Goal: Information Seeking & Learning: Learn about a topic

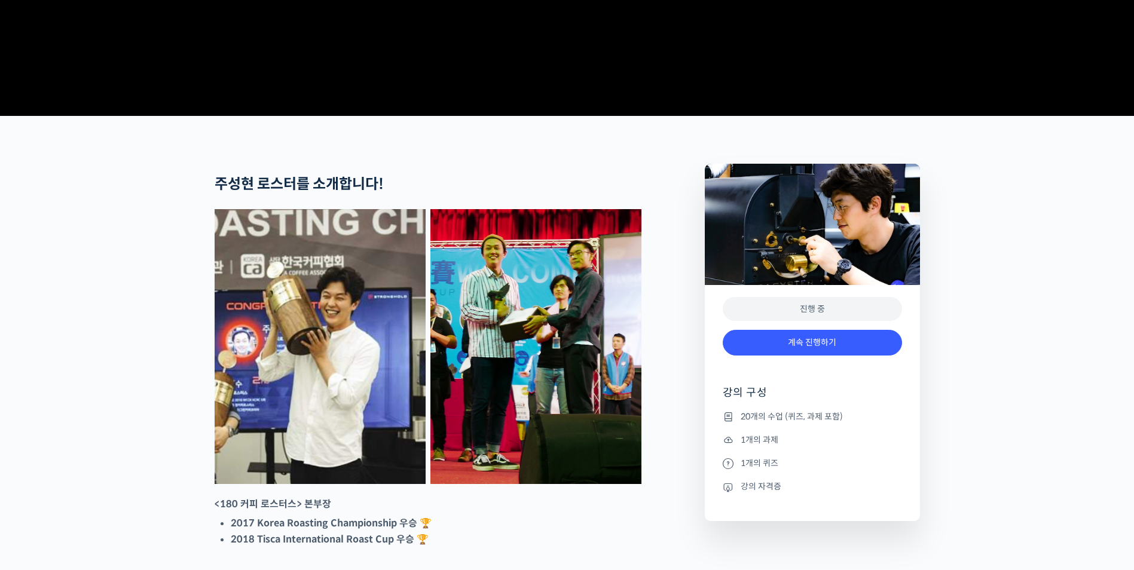
scroll to position [419, 0]
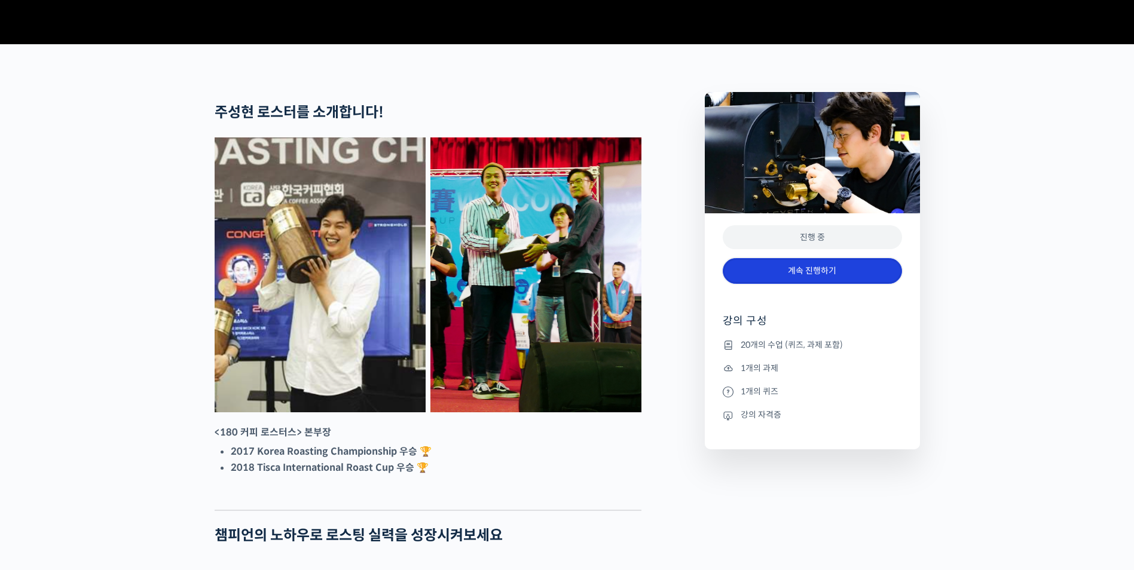
click at [812, 284] on link "계속 진행하기" at bounding box center [812, 271] width 179 height 26
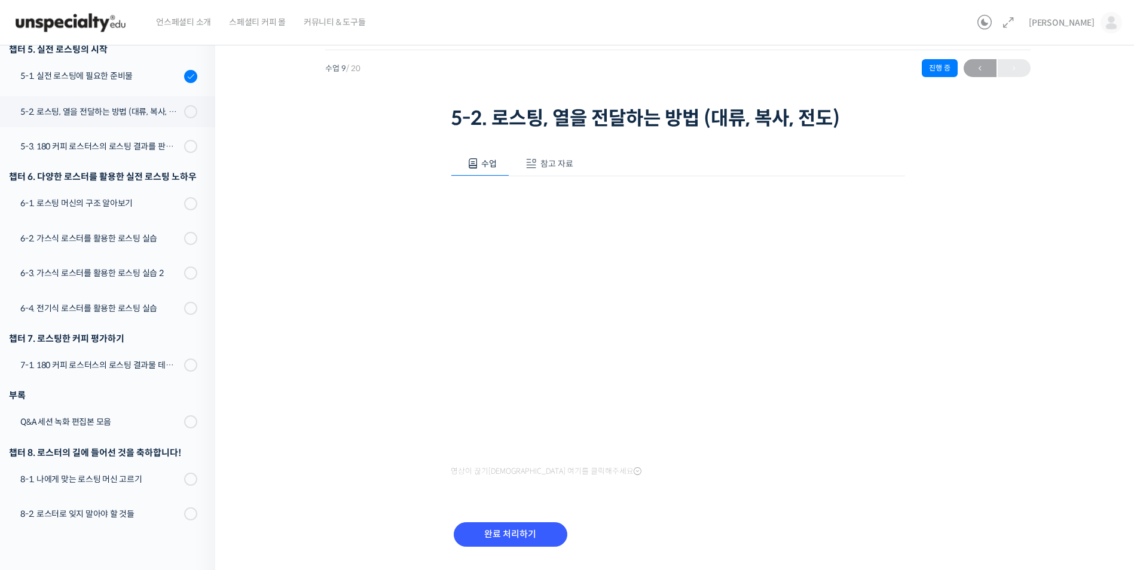
scroll to position [60, 0]
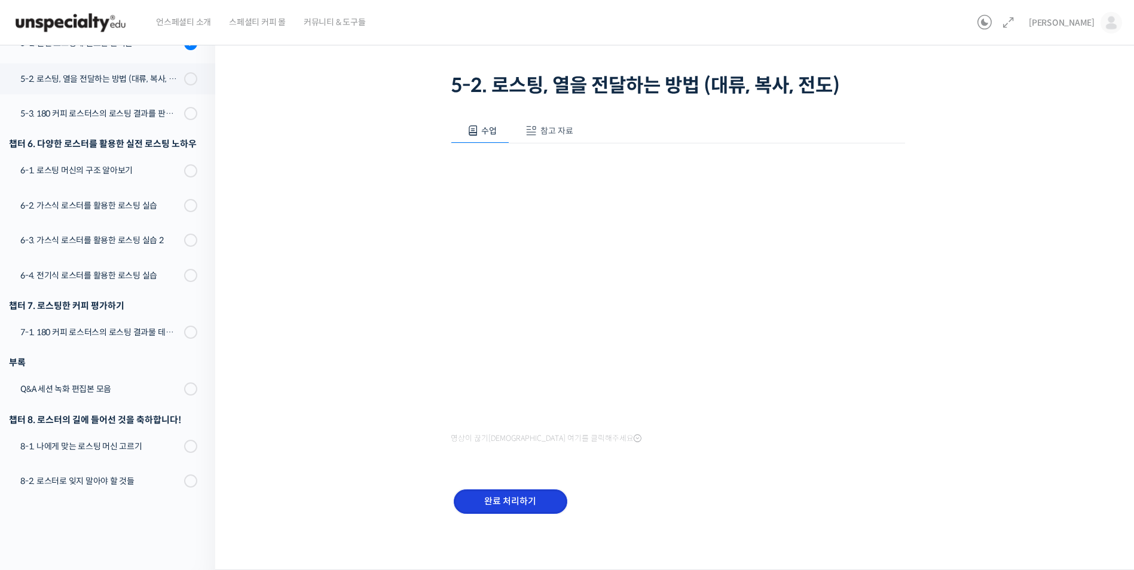
click at [536, 503] on input "완료 처리하기" at bounding box center [511, 502] width 114 height 25
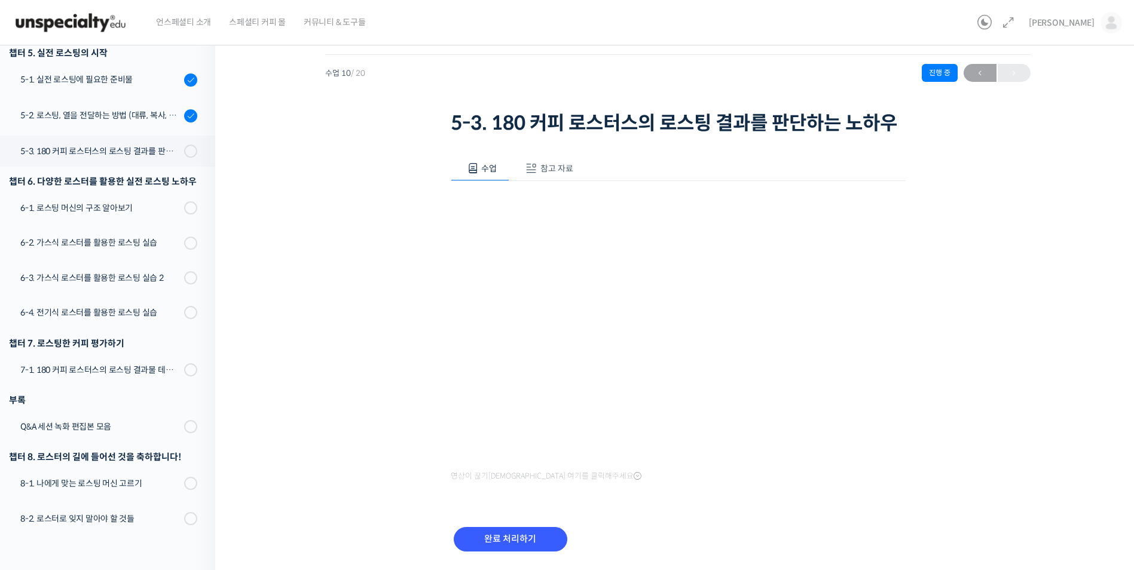
scroll to position [60, 0]
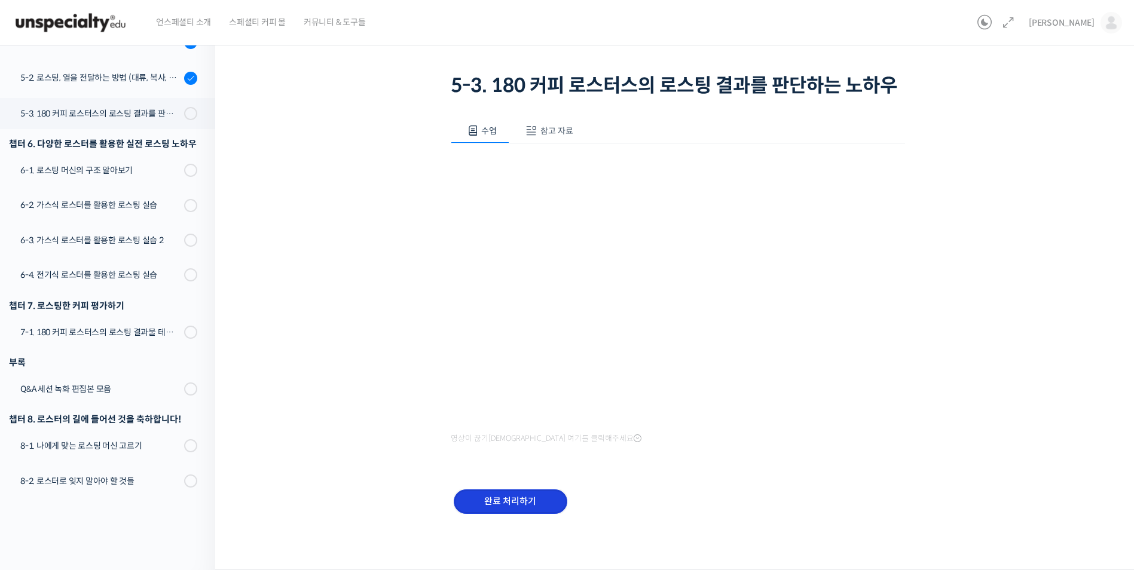
click at [511, 501] on input "완료 처리하기" at bounding box center [511, 502] width 114 height 25
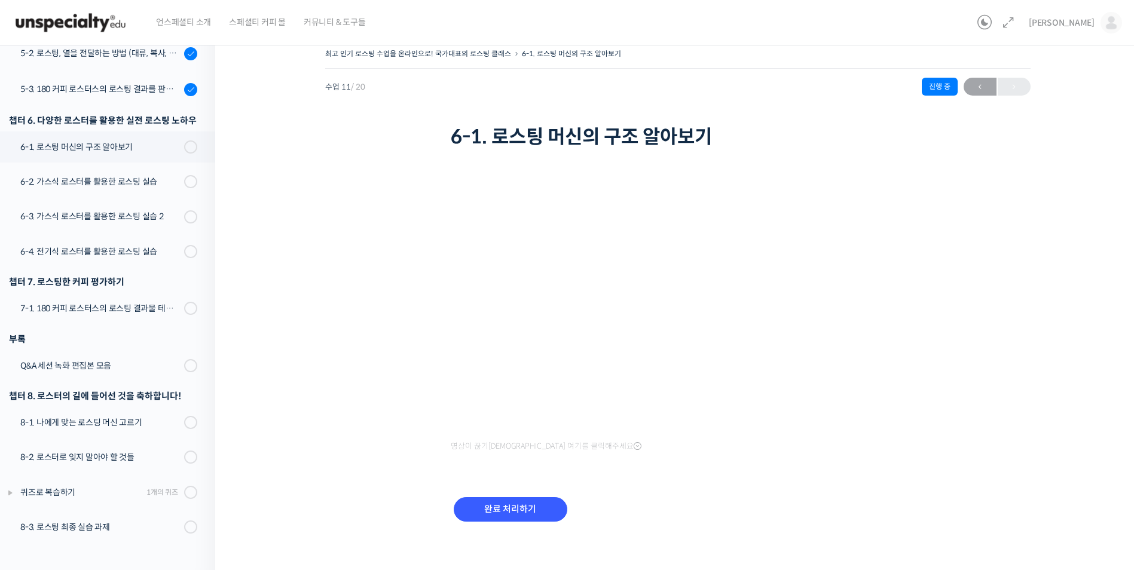
scroll to position [16, 0]
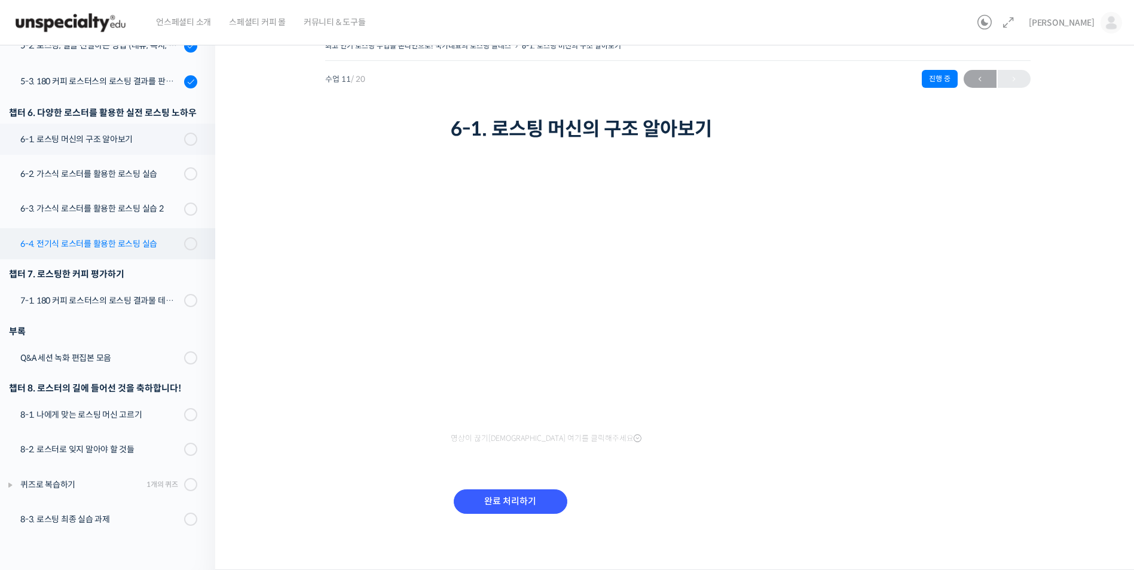
click at [132, 245] on div "6-4. 전기식 로스터를 활용한 로스팅 실습" at bounding box center [100, 243] width 160 height 13
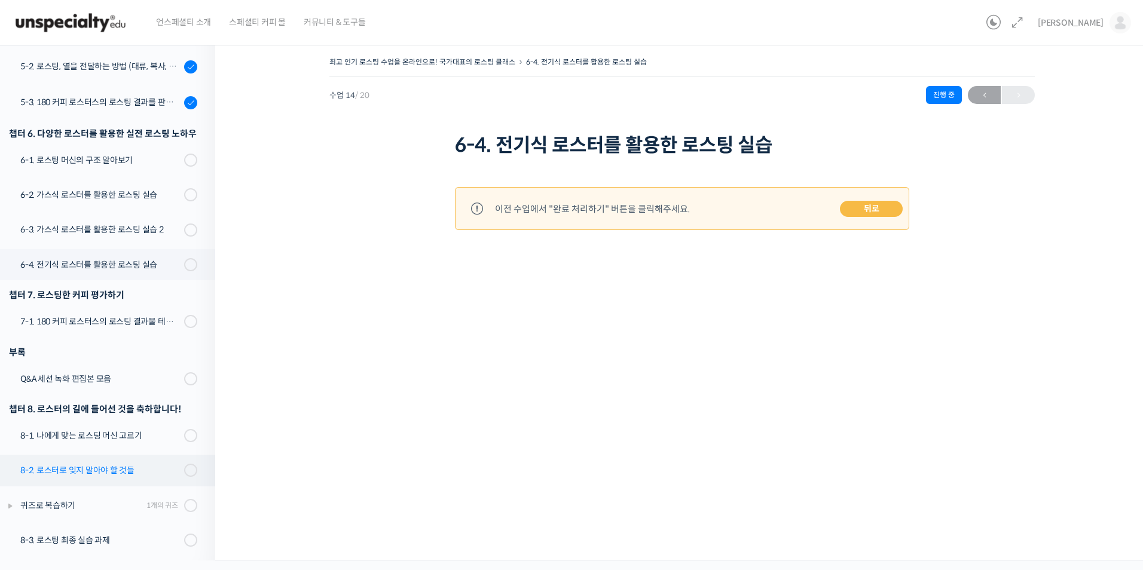
scroll to position [549, 0]
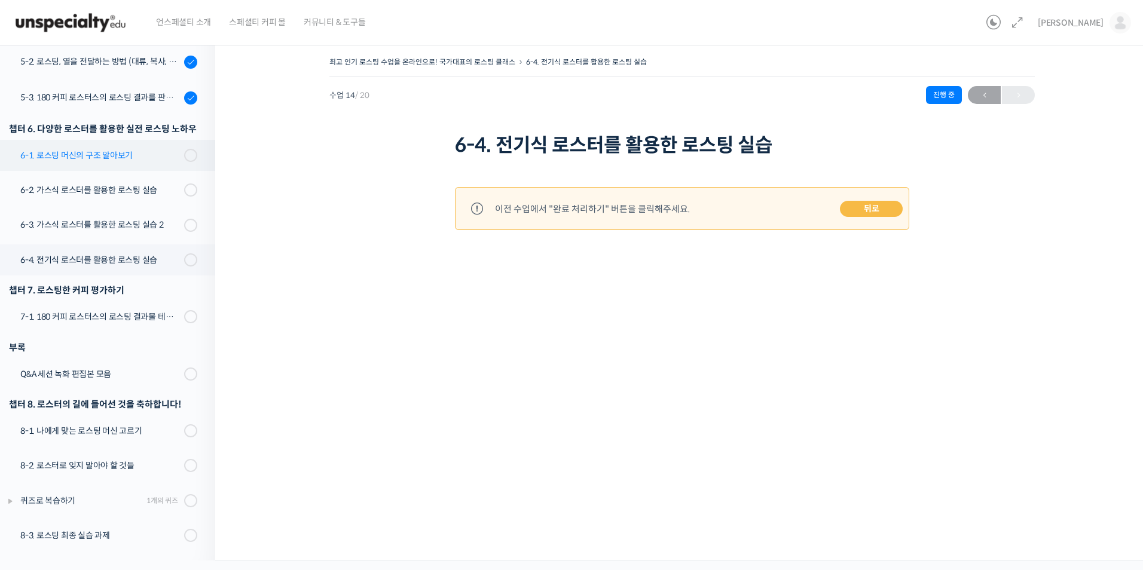
click at [82, 157] on div "6-1. 로스팅 머신의 구조 알아보기" at bounding box center [100, 155] width 160 height 13
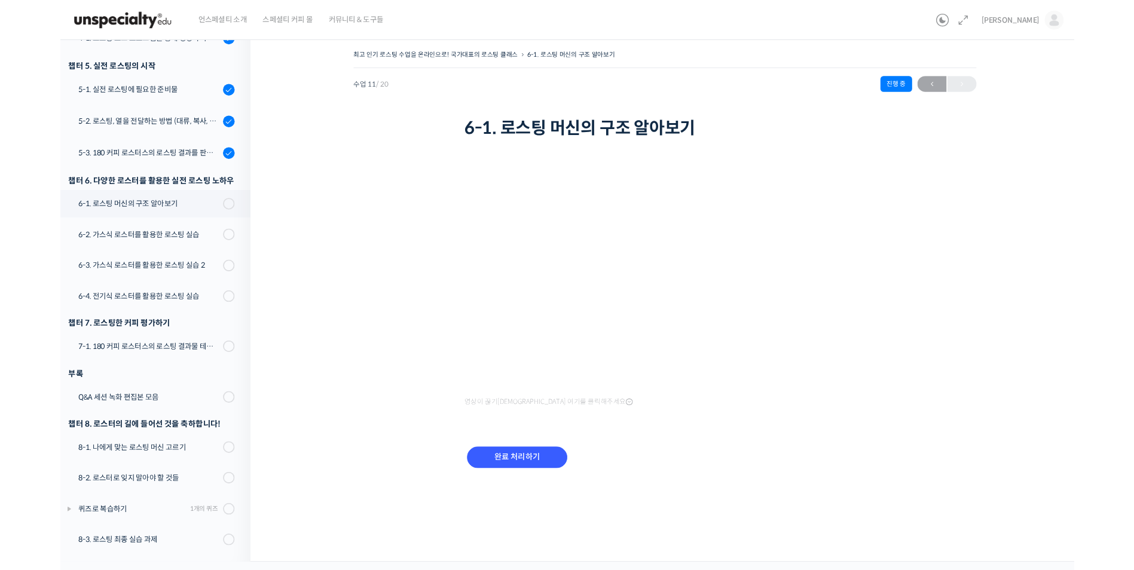
scroll to position [474, 0]
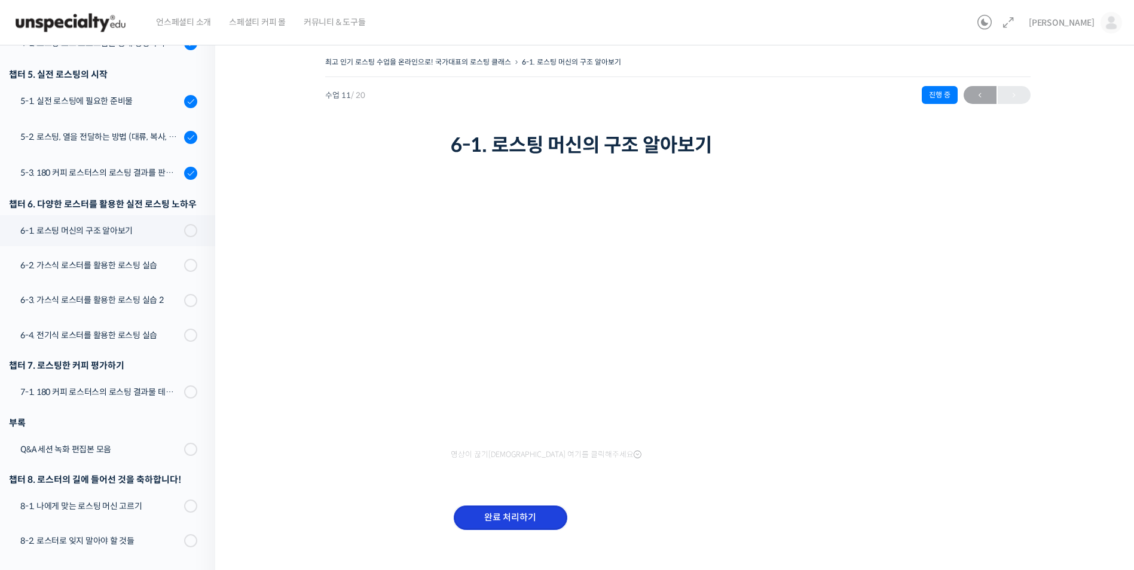
click at [492, 518] on input "완료 처리하기" at bounding box center [511, 518] width 114 height 25
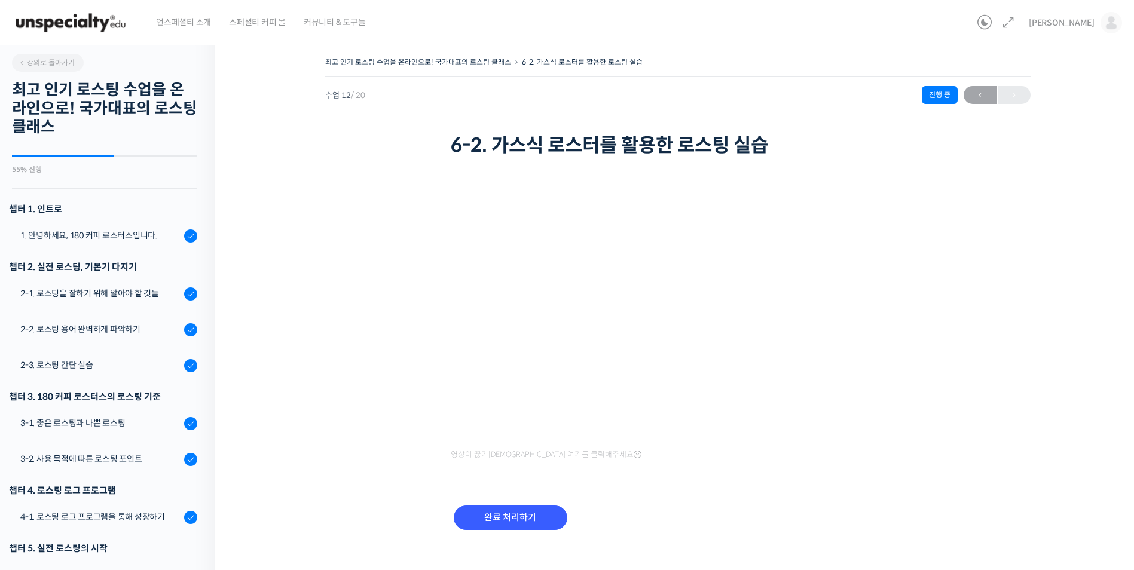
scroll to position [551, 0]
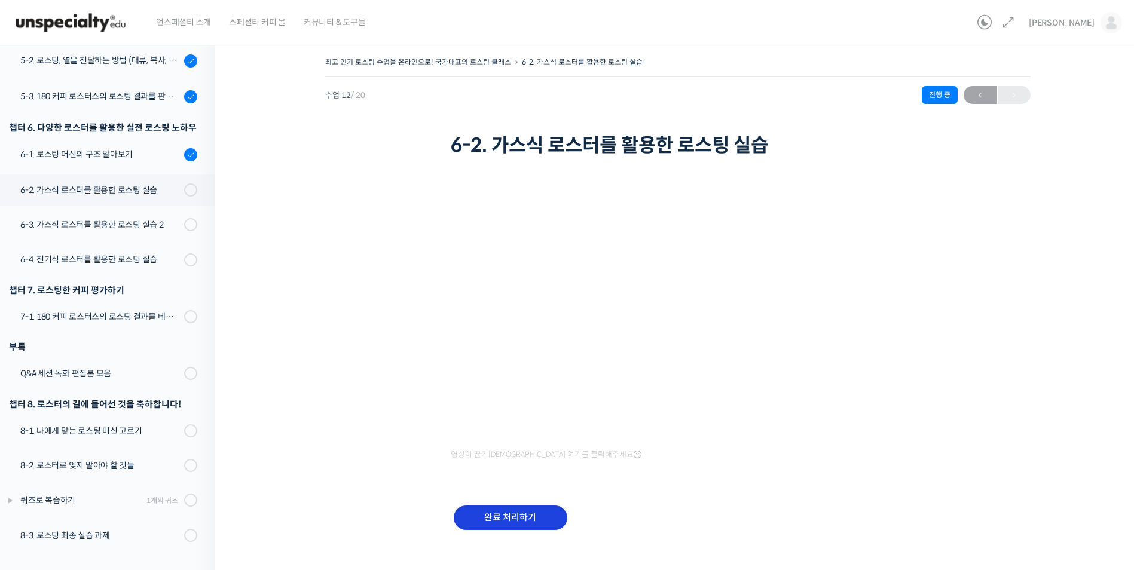
click at [511, 517] on input "완료 처리하기" at bounding box center [511, 518] width 114 height 25
click at [529, 523] on input "완료 처리하기" at bounding box center [511, 518] width 114 height 25
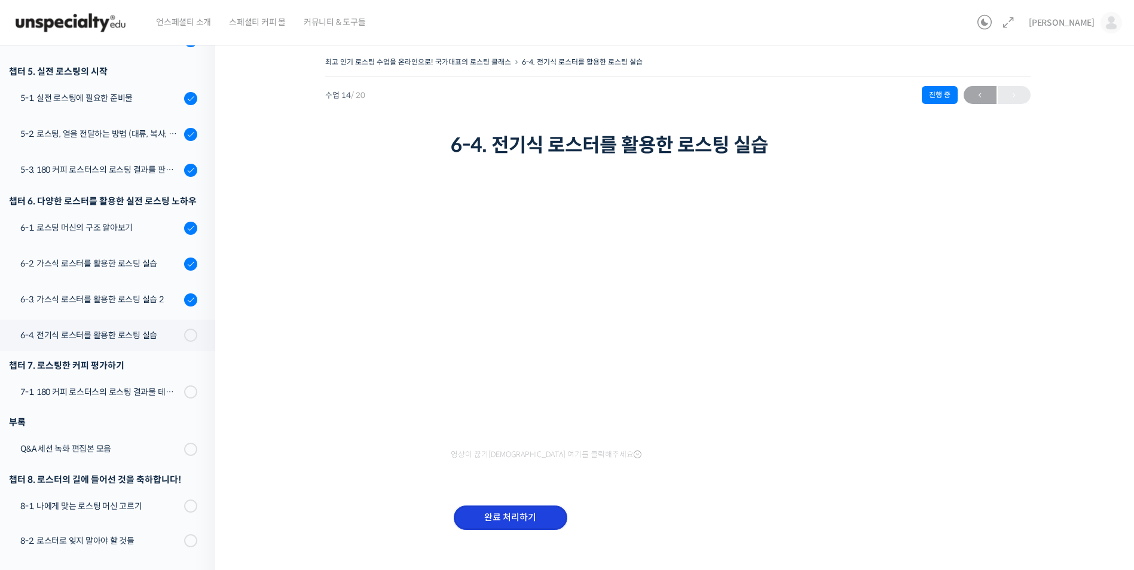
click at [505, 521] on input "완료 처리하기" at bounding box center [511, 518] width 114 height 25
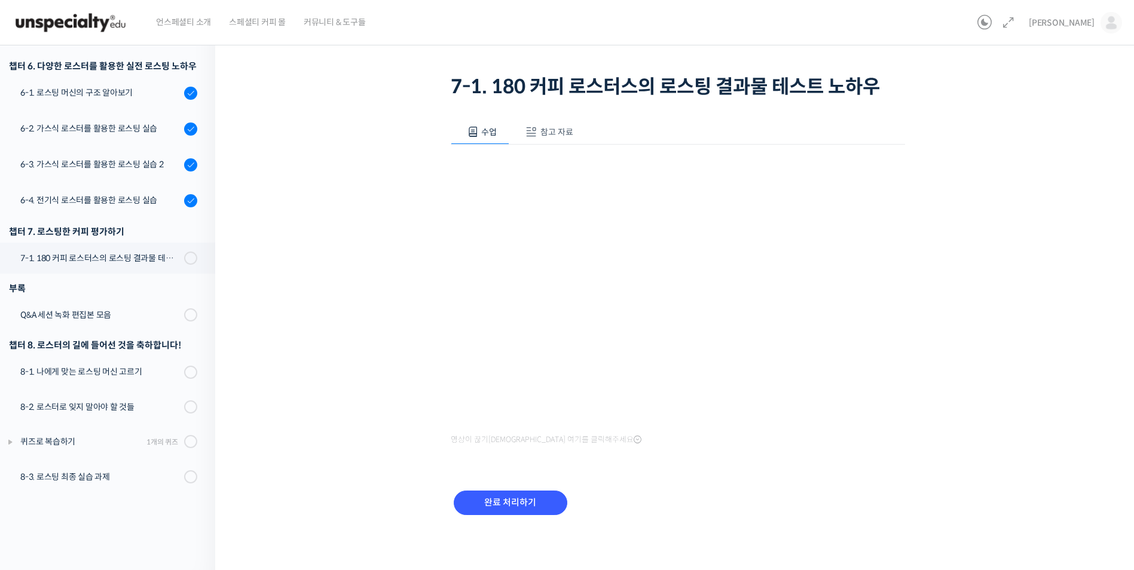
scroll to position [60, 0]
